Goal: Browse casually

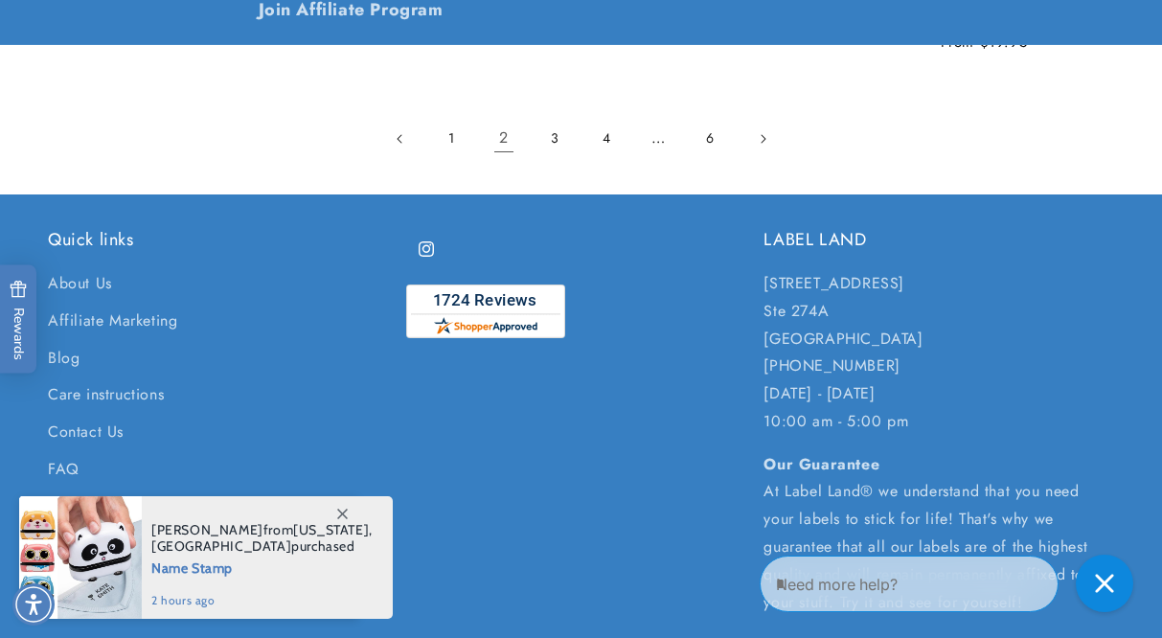
scroll to position [4102, 0]
